Goal: Transaction & Acquisition: Purchase product/service

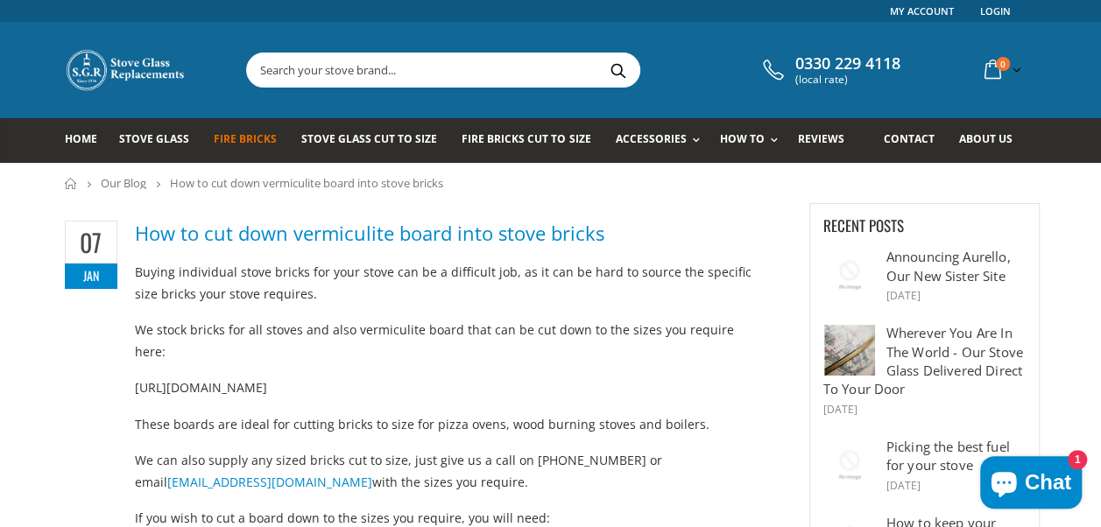
click at [250, 142] on span "Fire Bricks" at bounding box center [245, 138] width 63 height 15
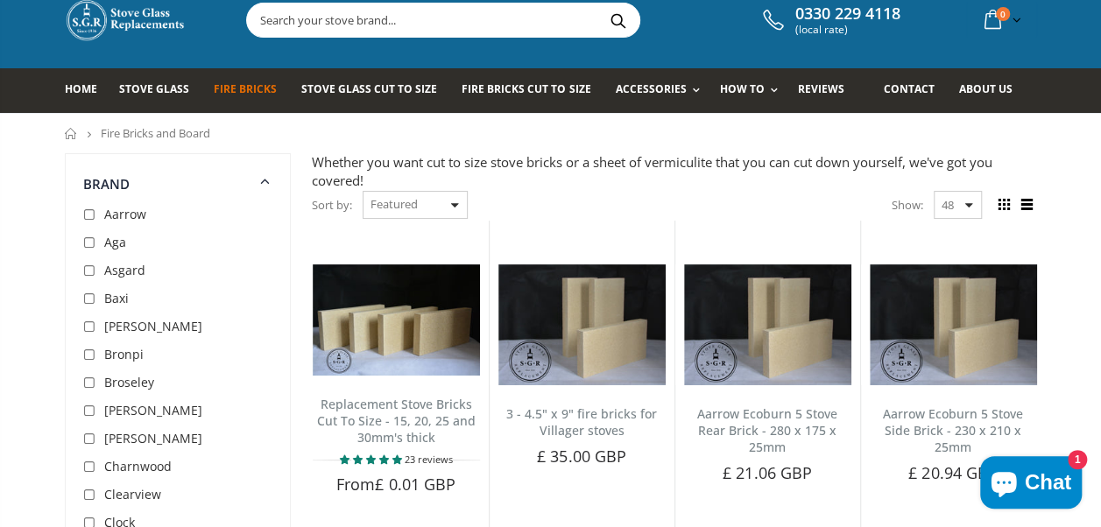
scroll to position [88, 0]
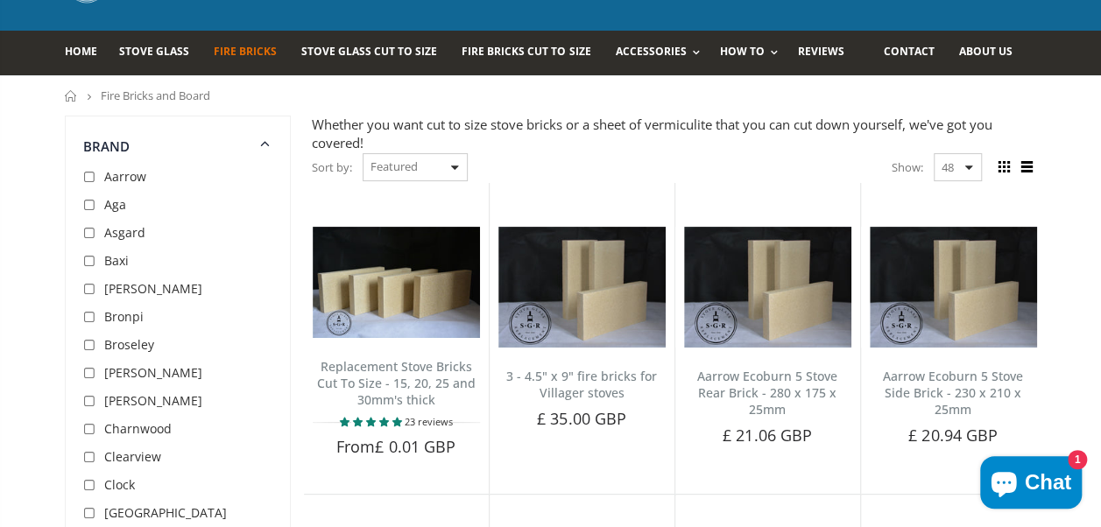
click at [457, 170] on div "Sort by: Featured Best Selling Name, A-Z Name, Z-A Price, low to high Price, hi…" at bounding box center [390, 167] width 156 height 31
click at [385, 168] on select "Featured Best Selling Name, A-Z Name, Z-A Price, low to high Price, high to low…" at bounding box center [415, 167] width 105 height 28
click at [603, 158] on div "Sort by: Featured Best Selling Name, A-Z Name, Z-A Price, low to high Price, hi…" at bounding box center [674, 167] width 725 height 31
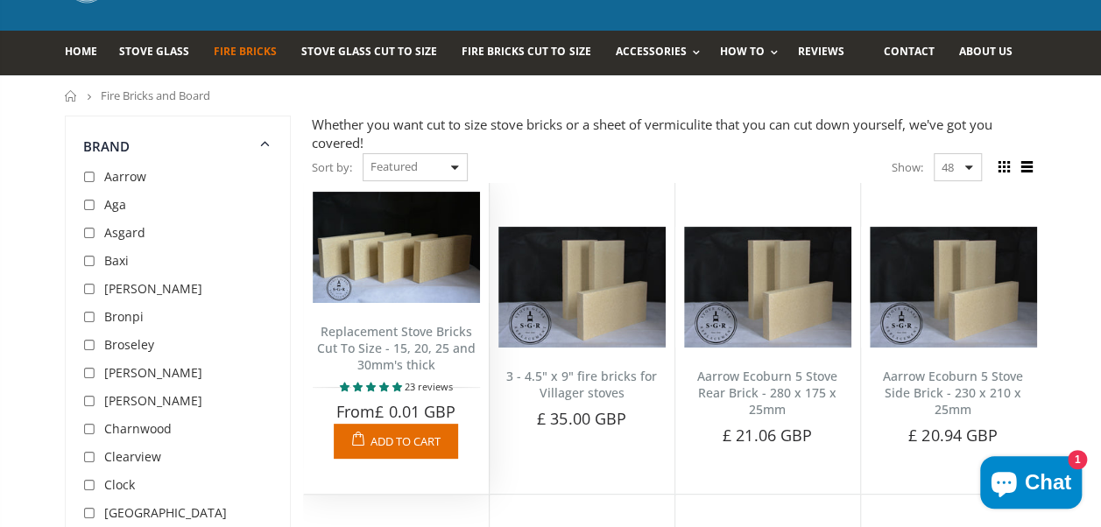
click at [389, 349] on link "Replacement Stove Bricks Cut To Size - 15, 20, 25 and 30mm's thick" at bounding box center [396, 348] width 159 height 50
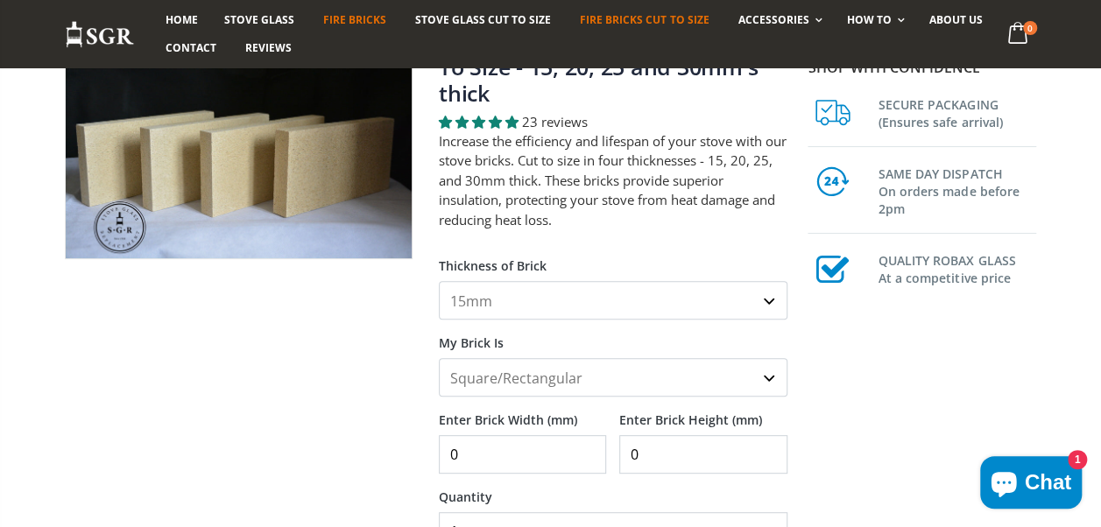
scroll to position [175, 0]
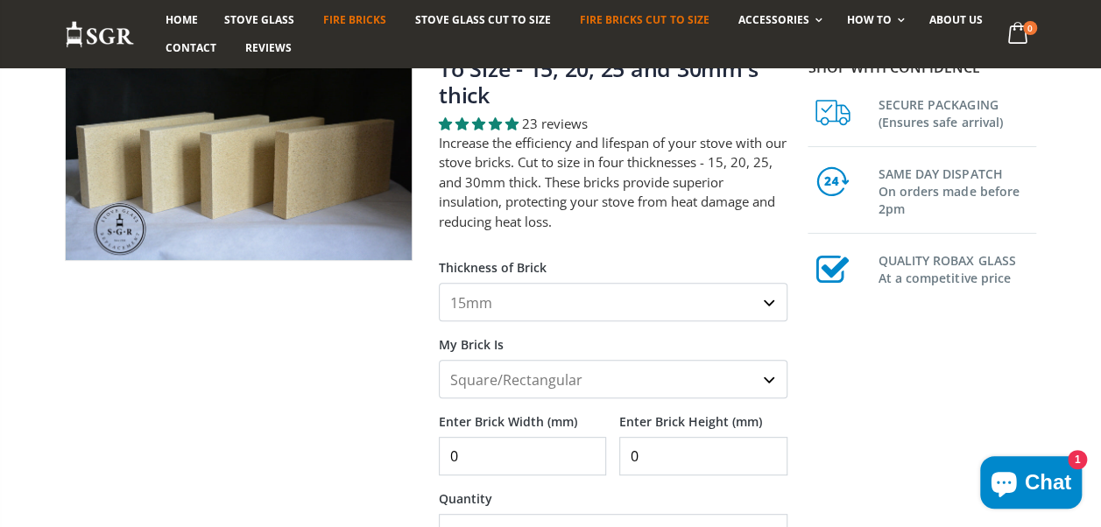
click at [762, 301] on select "15mm 20mm 25mm 30mm" at bounding box center [613, 302] width 349 height 39
select select "25mm"
click at [439, 283] on select "15mm 20mm 25mm 30mm" at bounding box center [613, 302] width 349 height 39
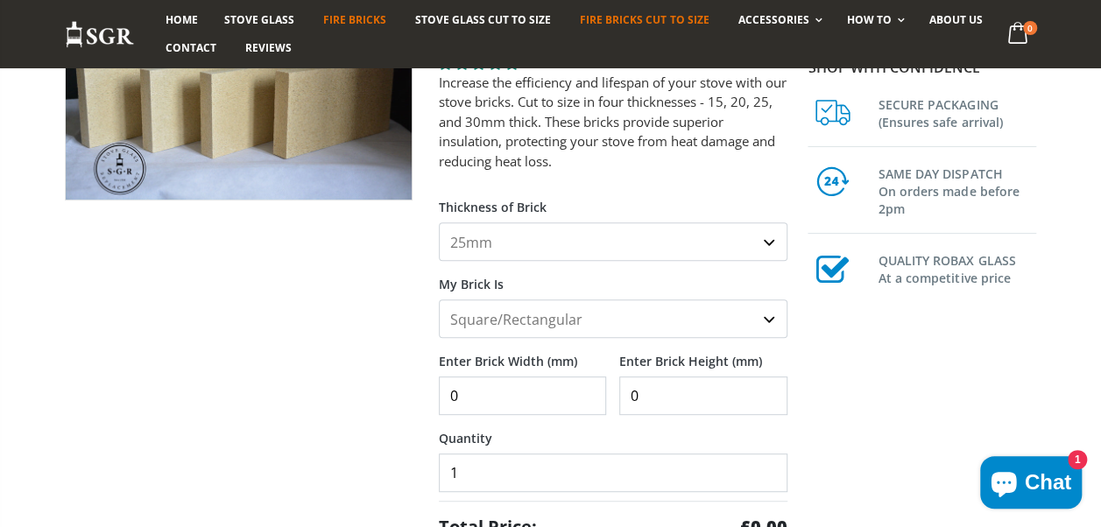
scroll to position [350, 0]
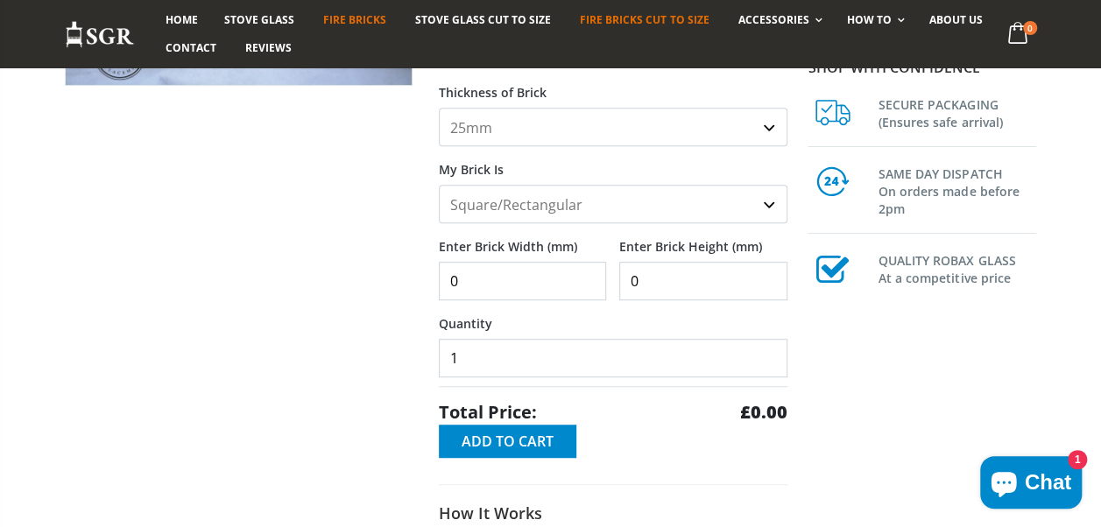
click at [740, 207] on select "Square/Rectangular Shaped (+£8)" at bounding box center [613, 204] width 349 height 39
click at [439, 185] on select "Square/Rectangular Shaped (+£8)" at bounding box center [613, 204] width 349 height 39
click at [536, 280] on input "0" at bounding box center [522, 281] width 167 height 39
type input "440"
click at [717, 284] on input "0" at bounding box center [702, 281] width 167 height 39
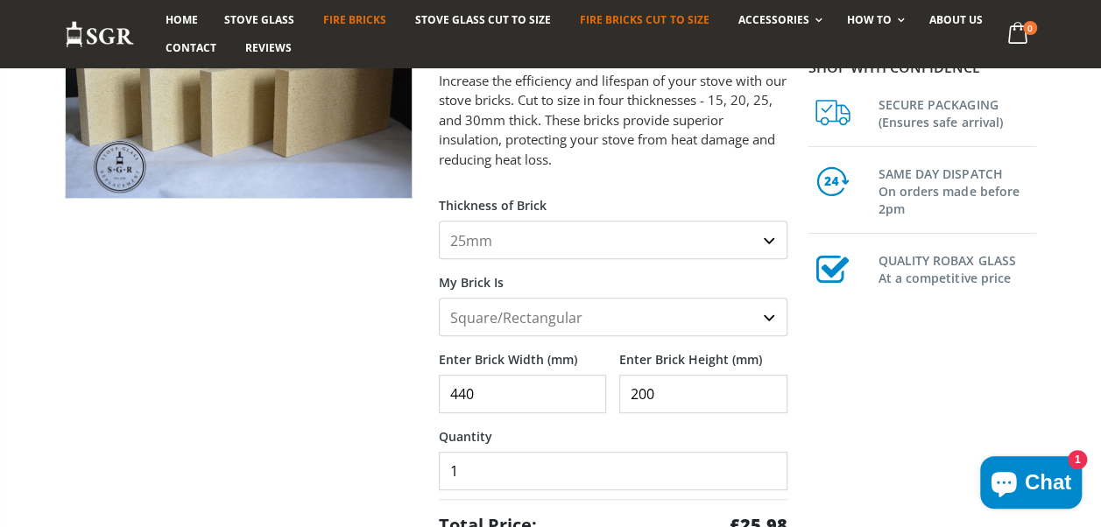
scroll to position [175, 0]
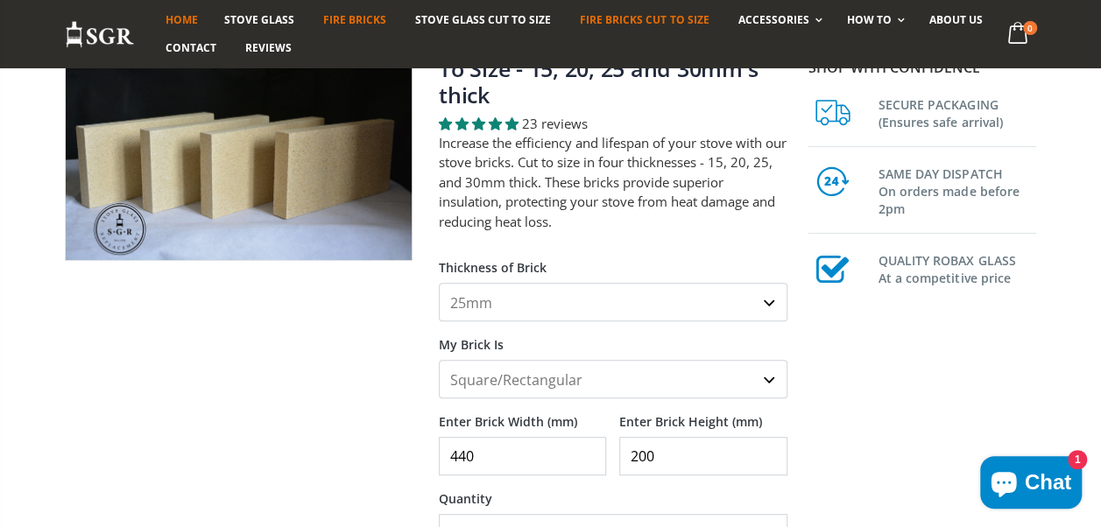
type input "200"
